Goal: Find contact information: Find contact information

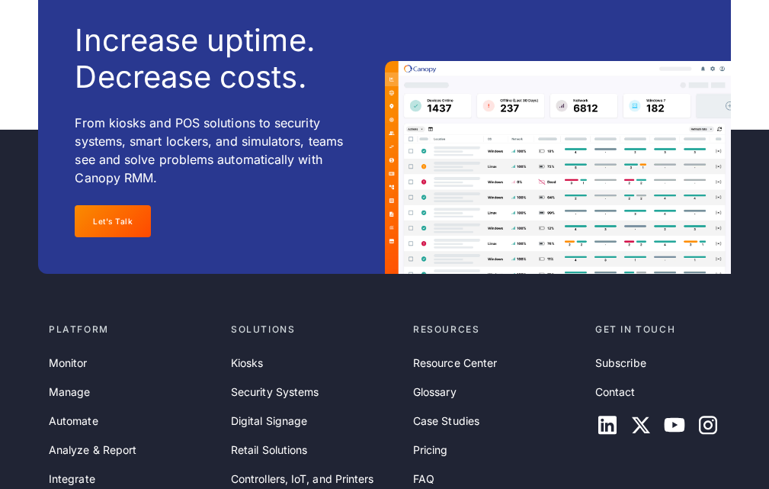
scroll to position [5505, 0]
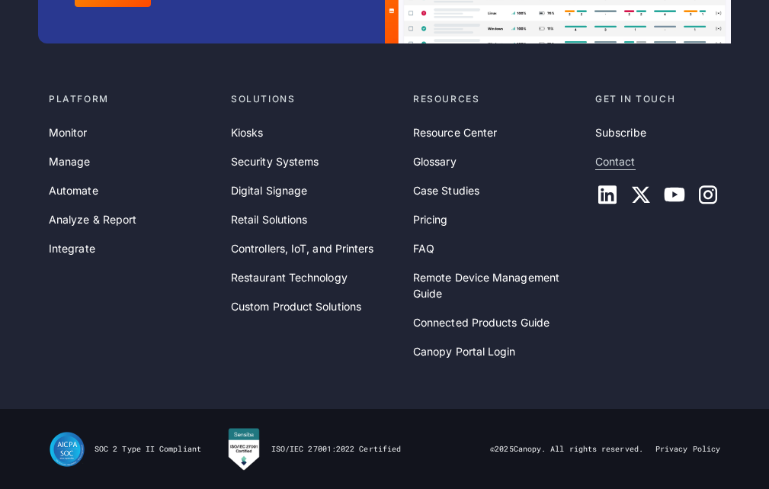
click at [612, 158] on link "Contact" at bounding box center [616, 161] width 40 height 17
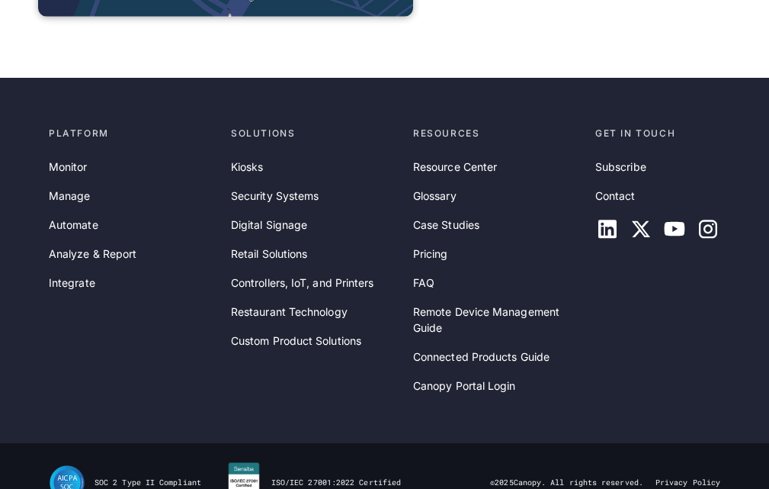
scroll to position [1255, 0]
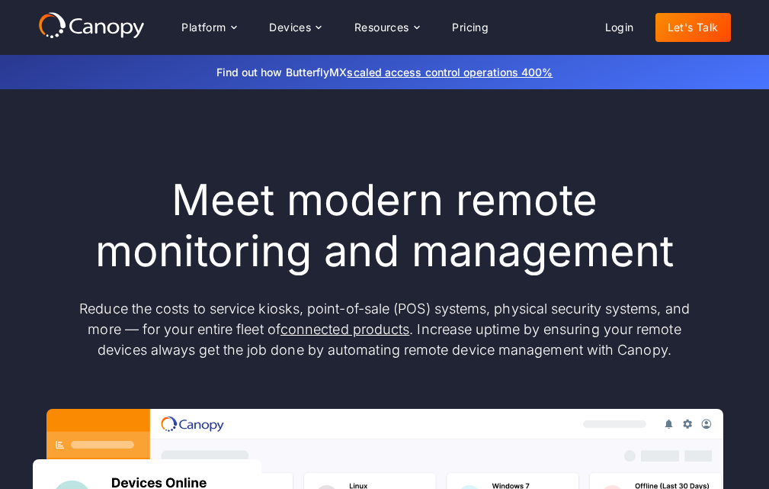
scroll to position [5454, 0]
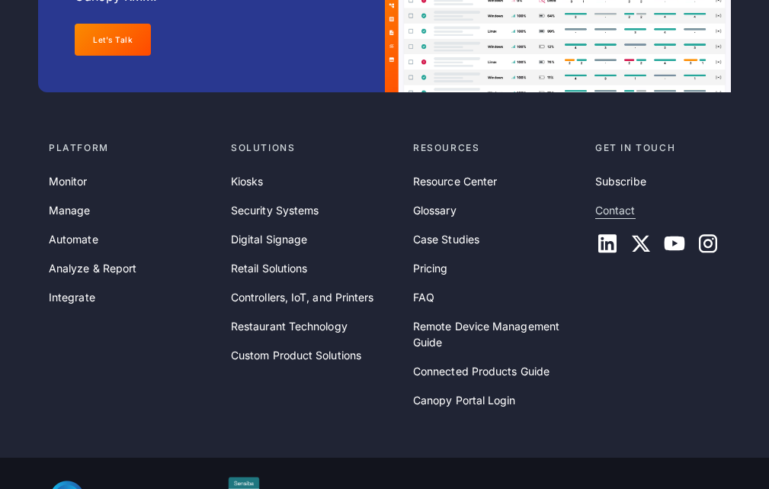
click at [609, 202] on link "Contact" at bounding box center [616, 210] width 40 height 17
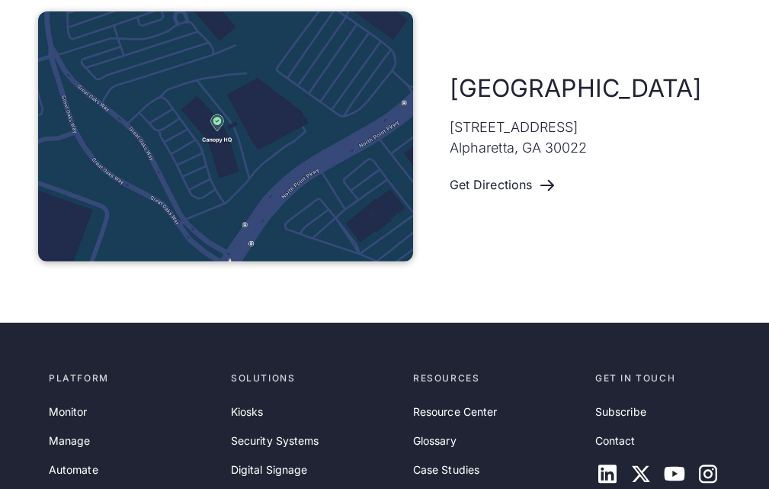
scroll to position [1220, 0]
